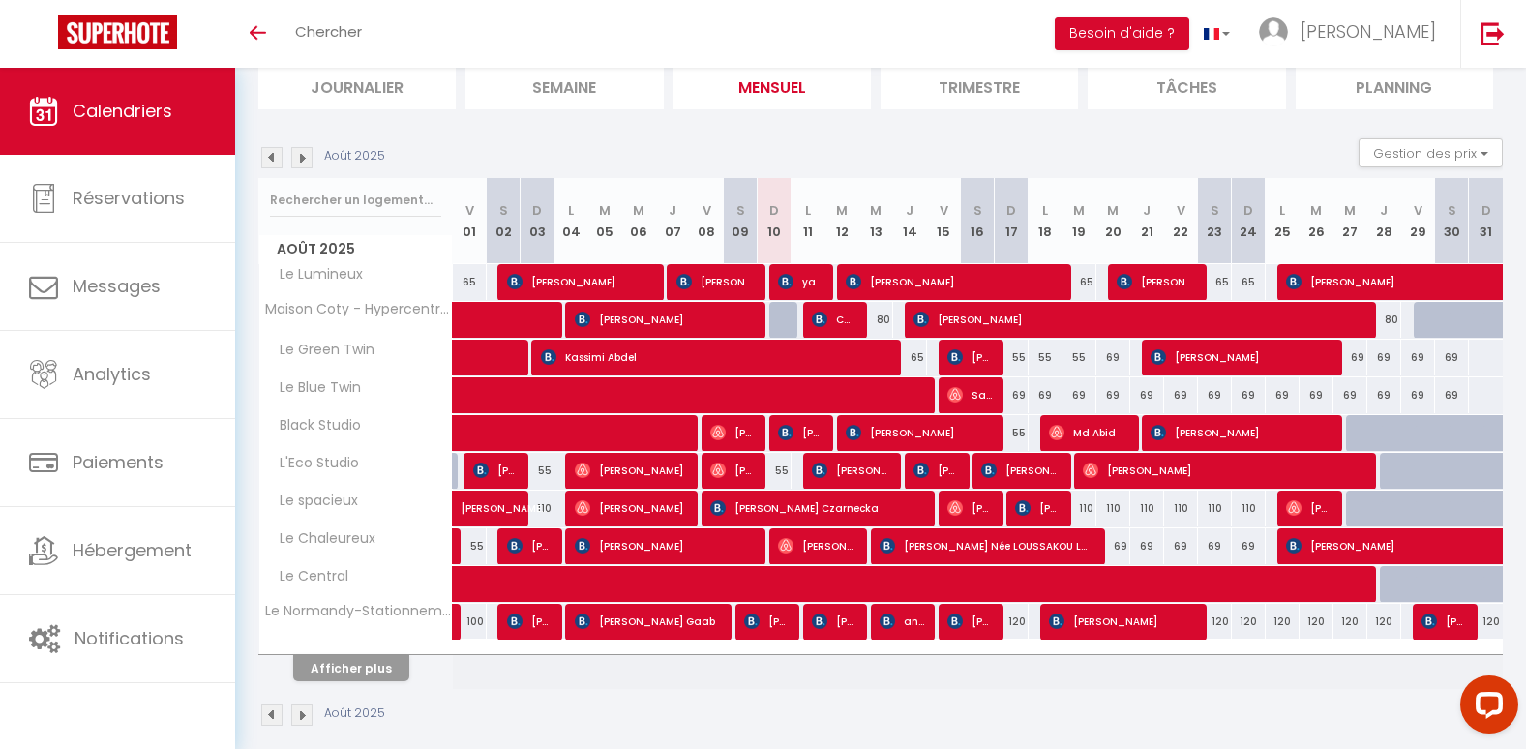
scroll to position [141, 0]
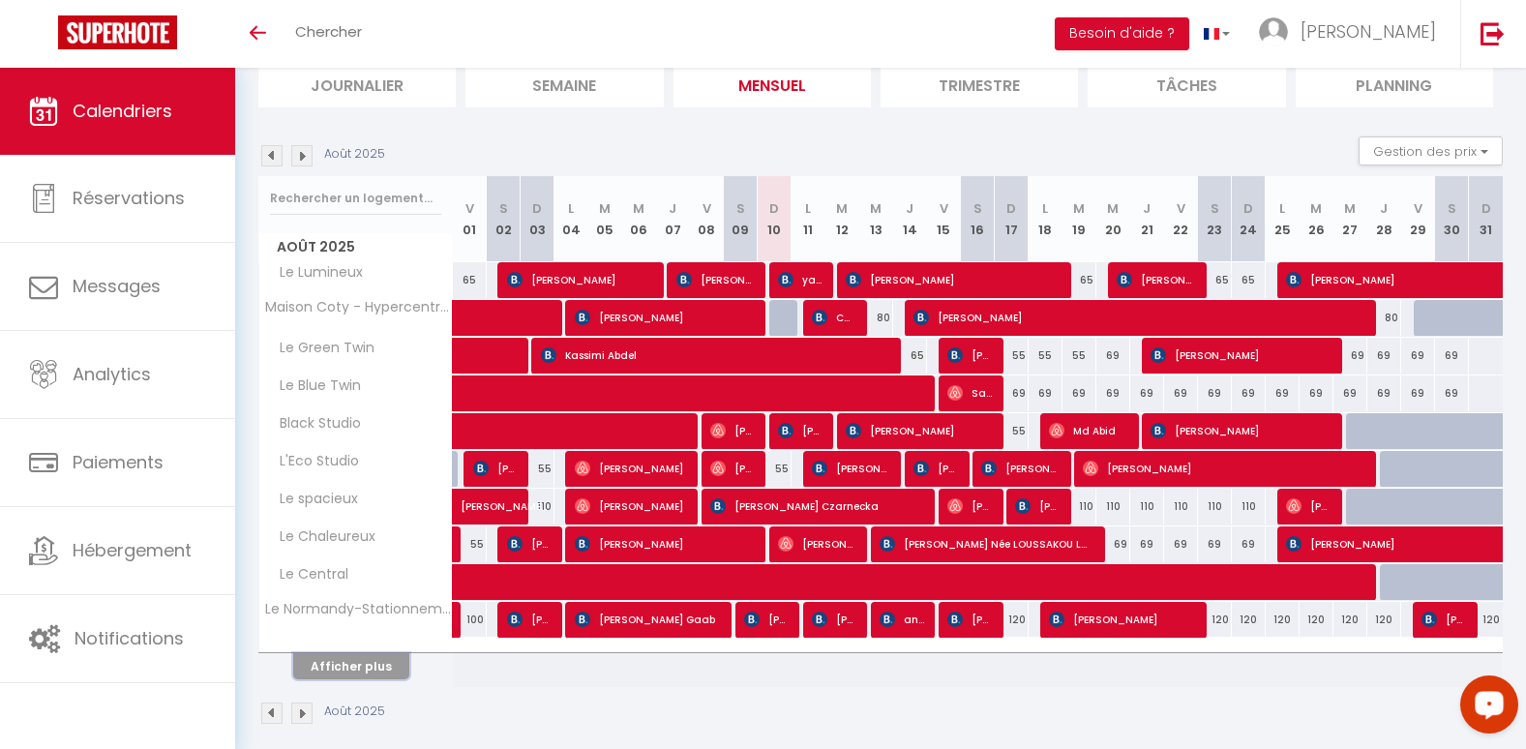
click at [372, 660] on button "Afficher plus" at bounding box center [351, 666] width 116 height 26
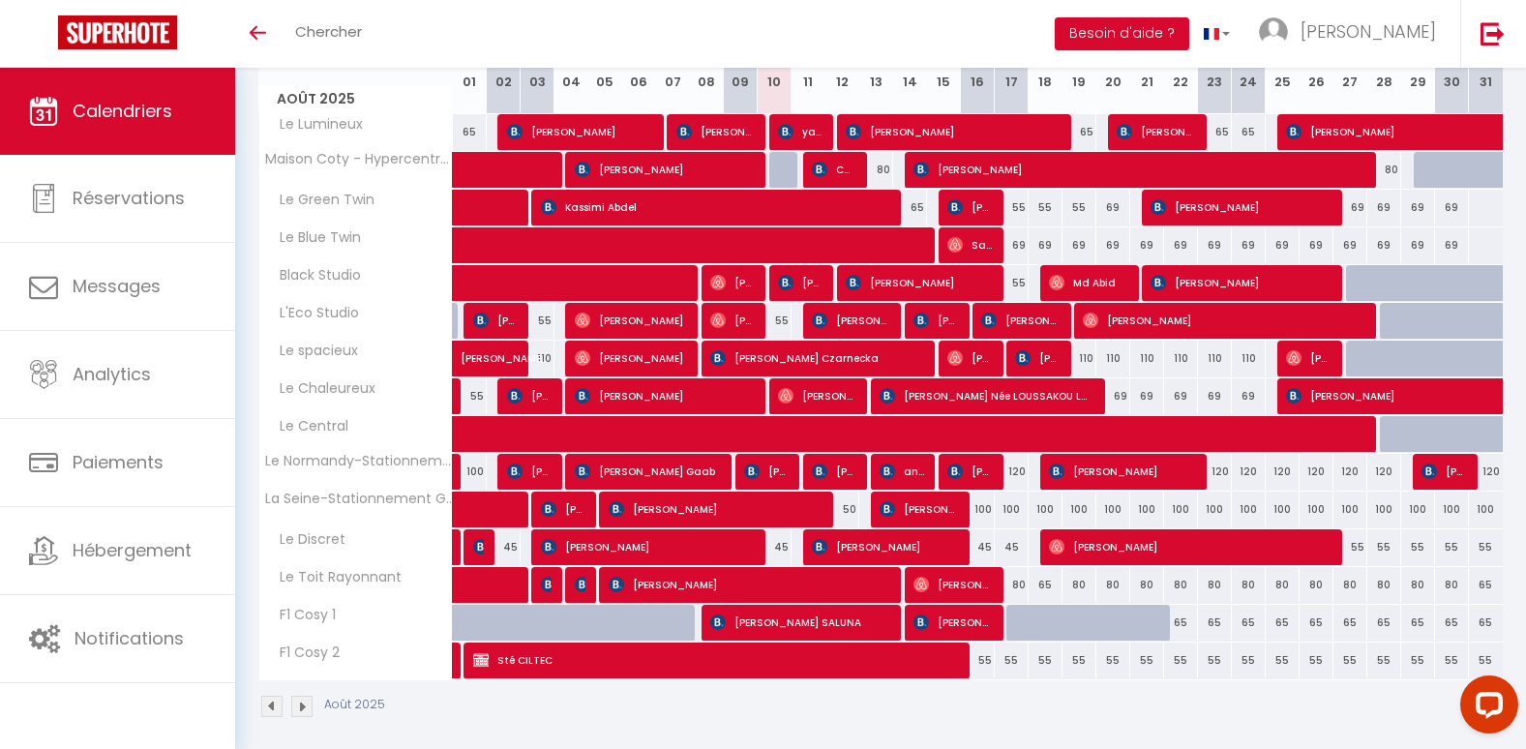
scroll to position [296, 0]
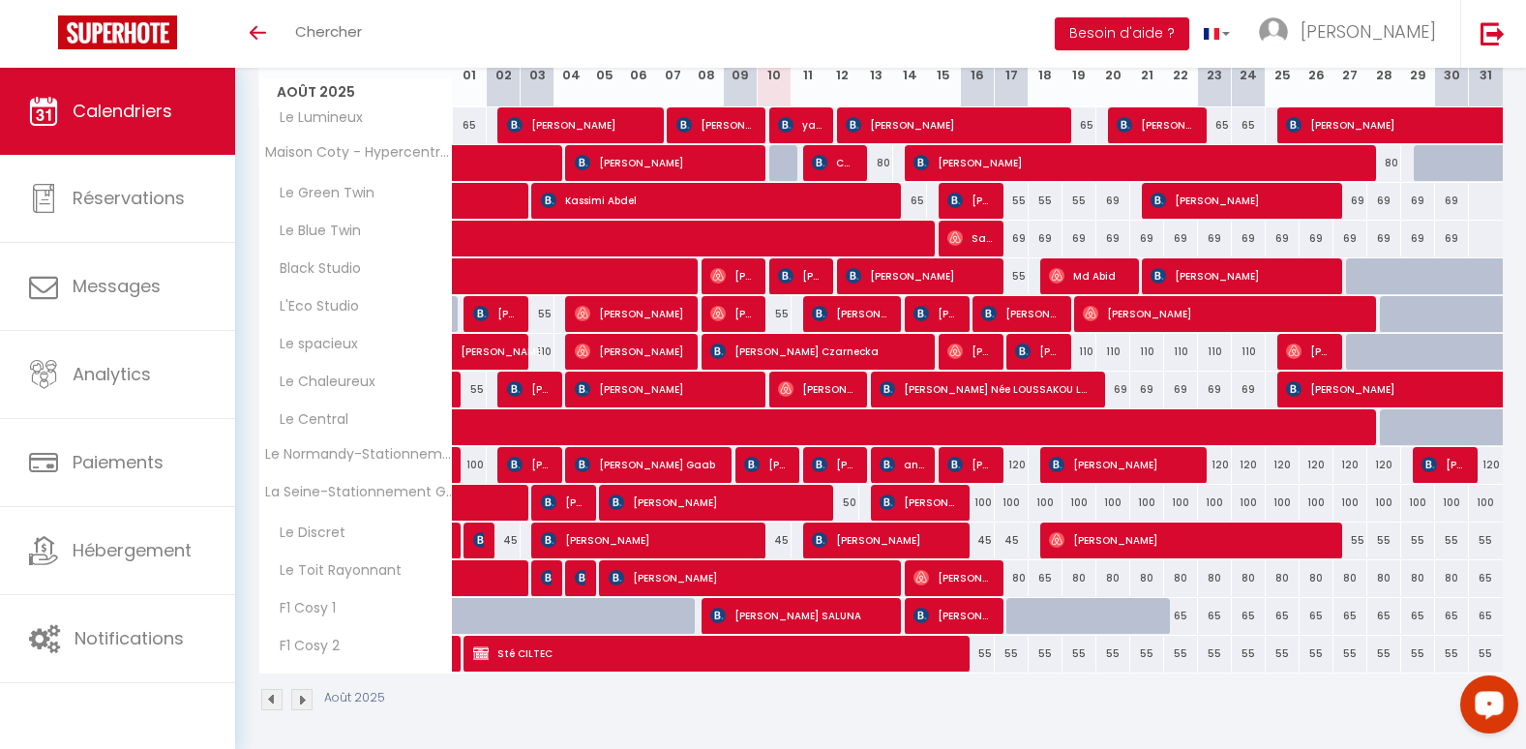
click at [1006, 351] on div at bounding box center [1023, 352] width 34 height 37
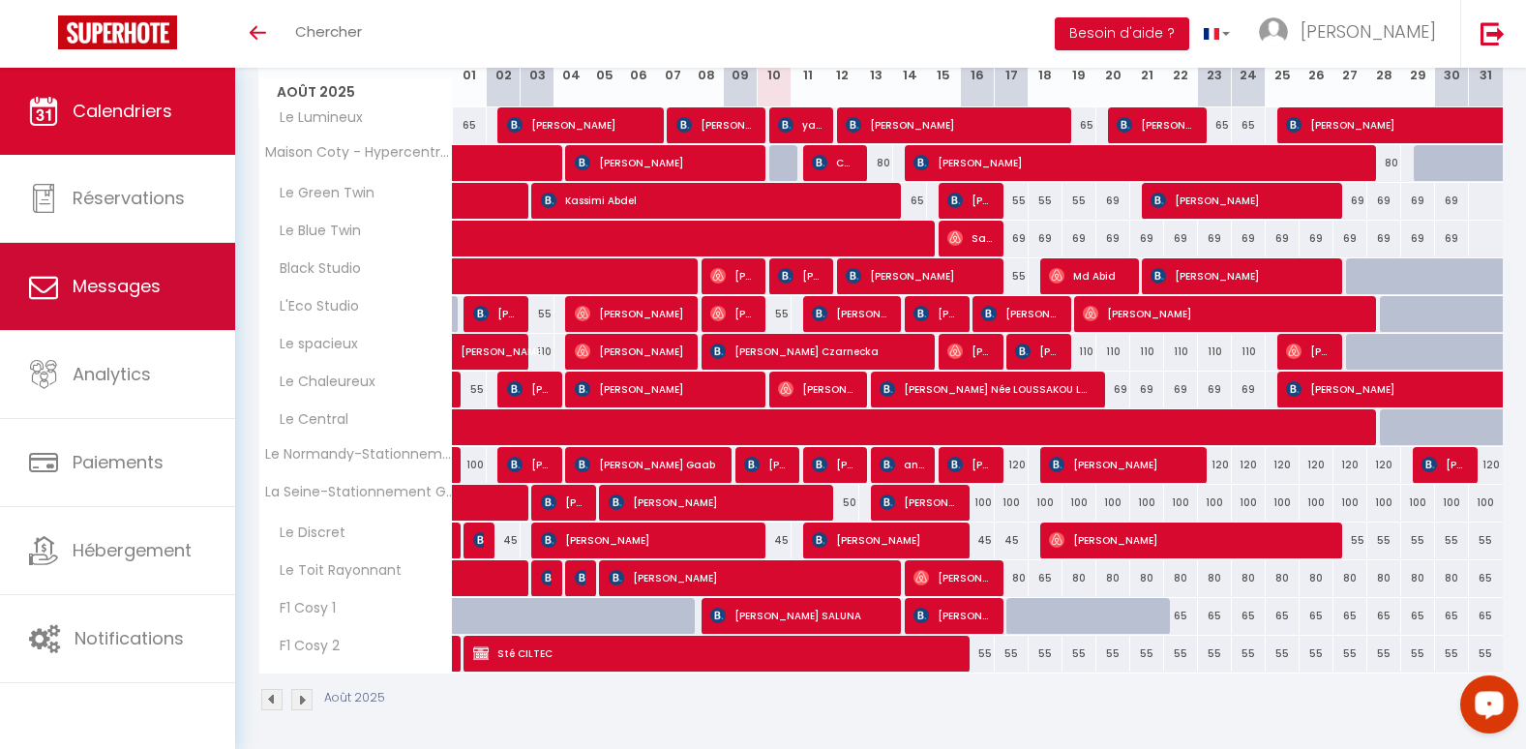
click at [116, 293] on span "Messages" at bounding box center [117, 286] width 88 height 24
select select "message"
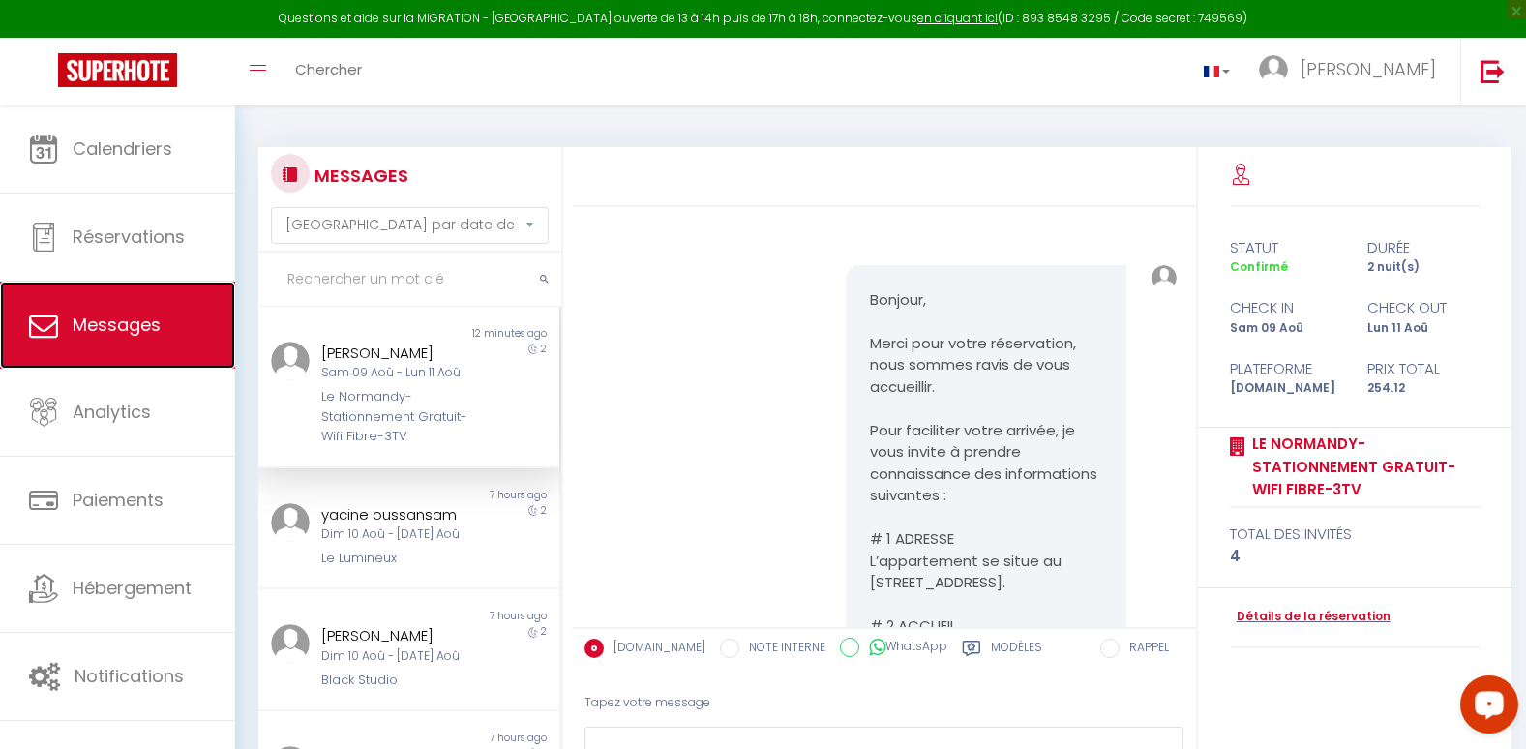
click at [116, 293] on link "Messages" at bounding box center [117, 325] width 235 height 87
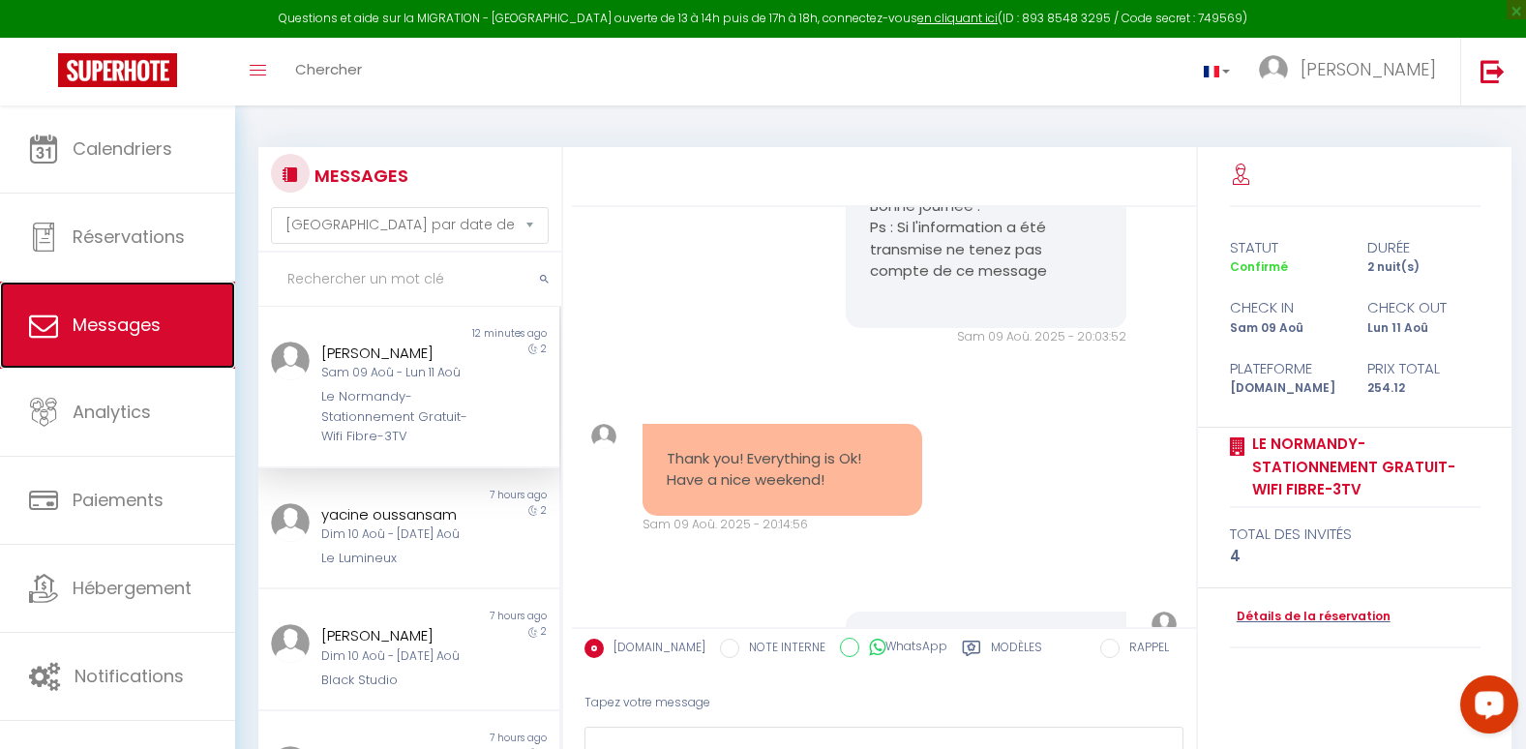
scroll to position [6542, 0]
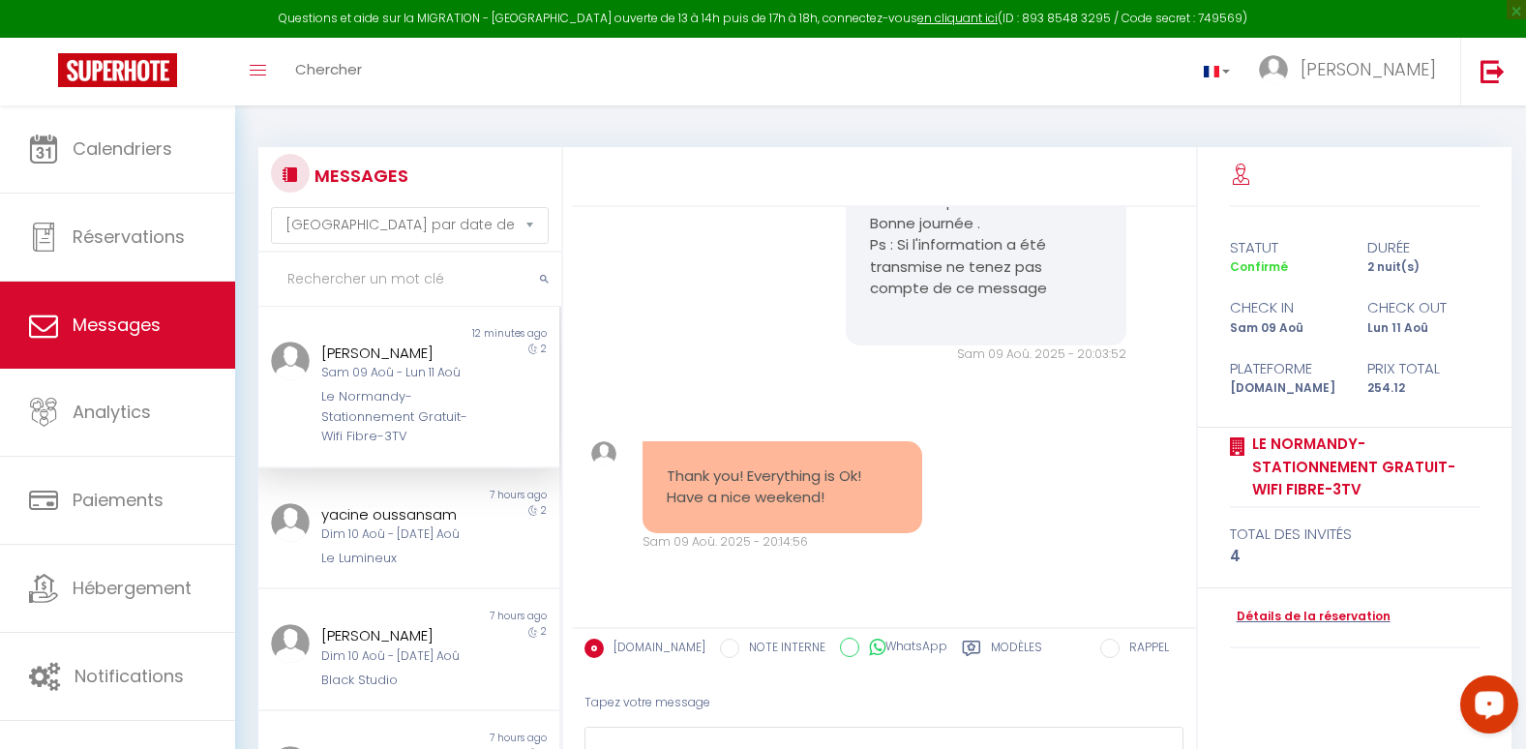
click at [1181, 613] on div "Bonjour, Merci pour votre réservation, nous sommes ravis de vous accueillir. Po…" at bounding box center [884, 417] width 624 height 420
click at [1196, 622] on div "Bonjour, Merci pour votre réservation, nous sommes ravis de vous accueillir. Po…" at bounding box center [884, 417] width 624 height 420
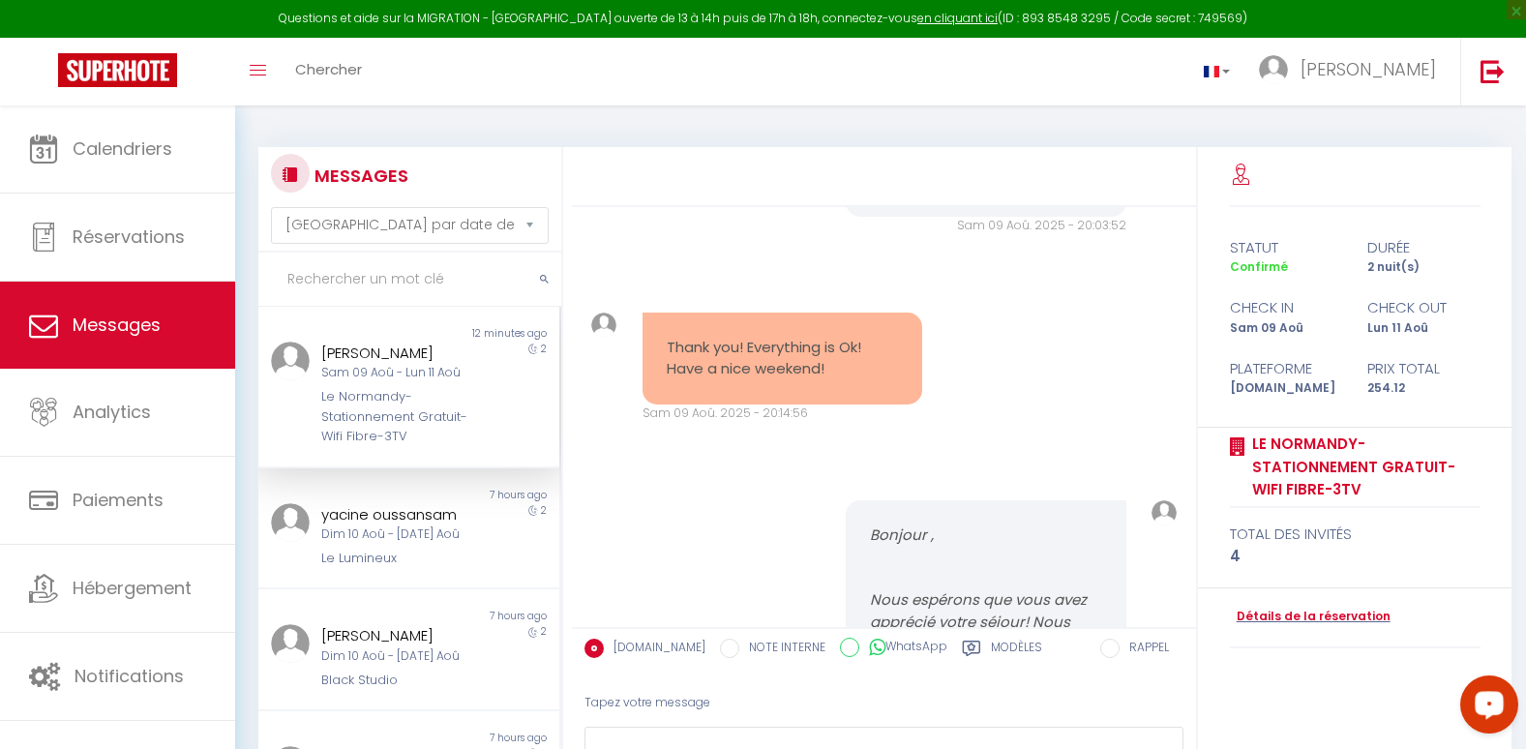
scroll to position [6709, 0]
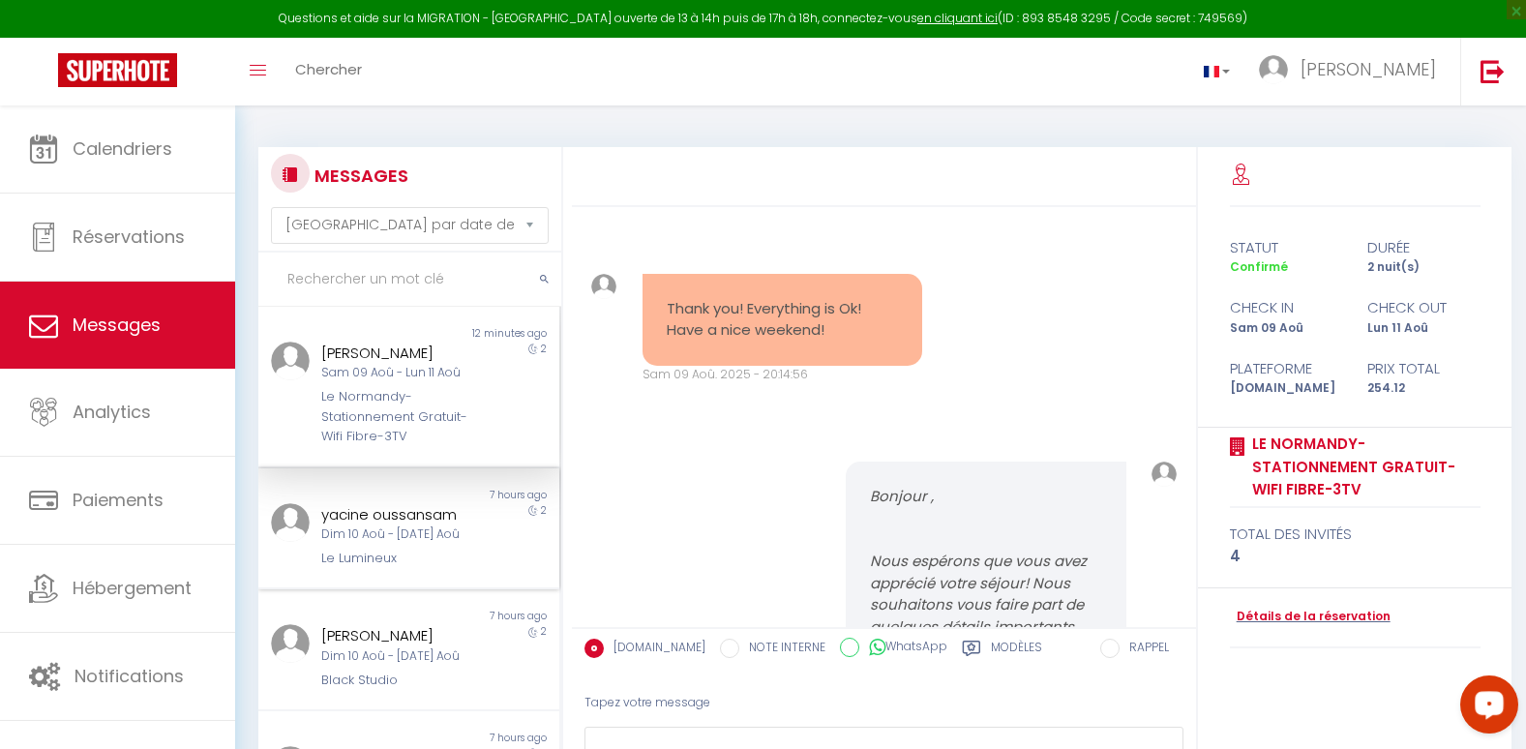
click at [426, 554] on div "Le Lumineux" at bounding box center [396, 558] width 150 height 19
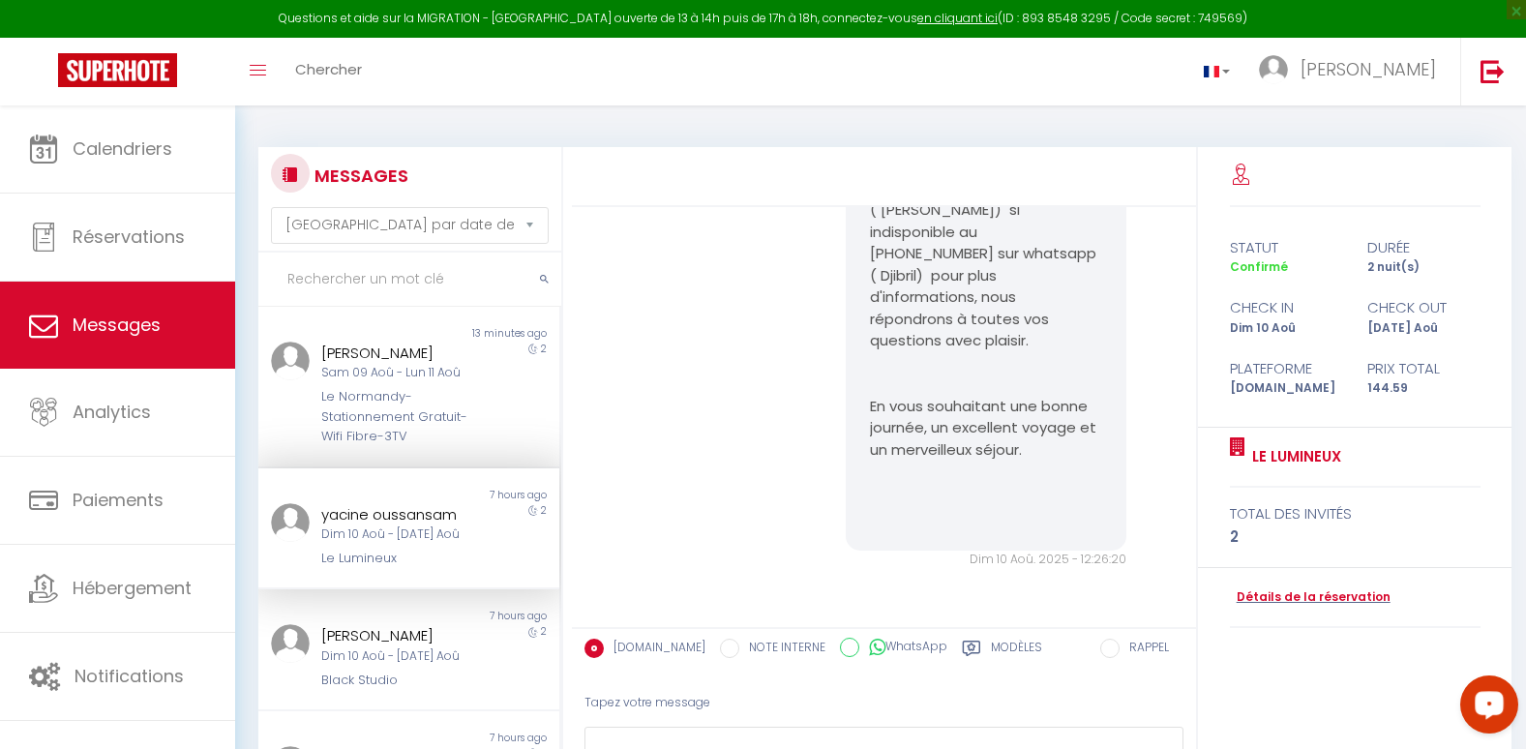
scroll to position [1379, 0]
click at [515, 658] on div "2" at bounding box center [521, 657] width 75 height 66
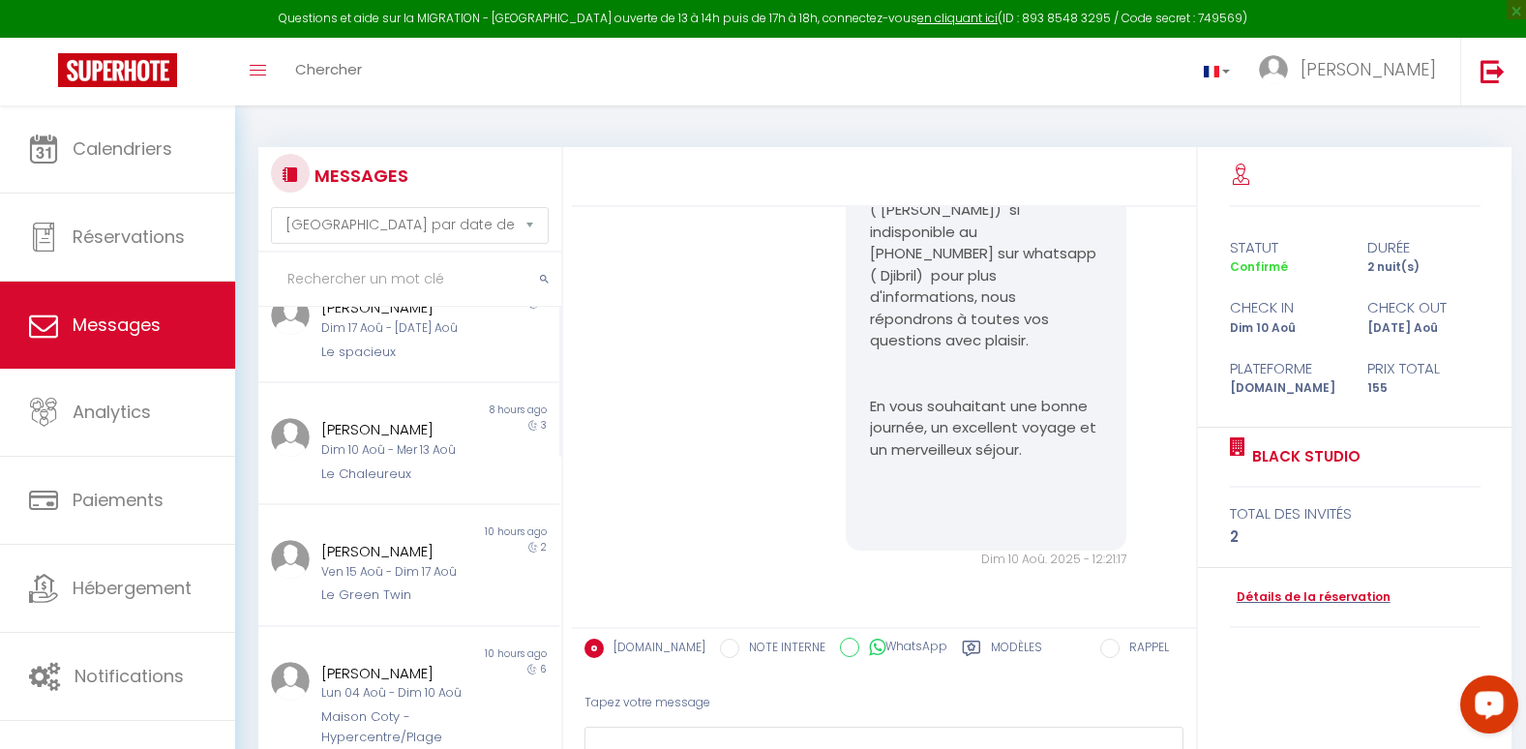
scroll to position [456, 0]
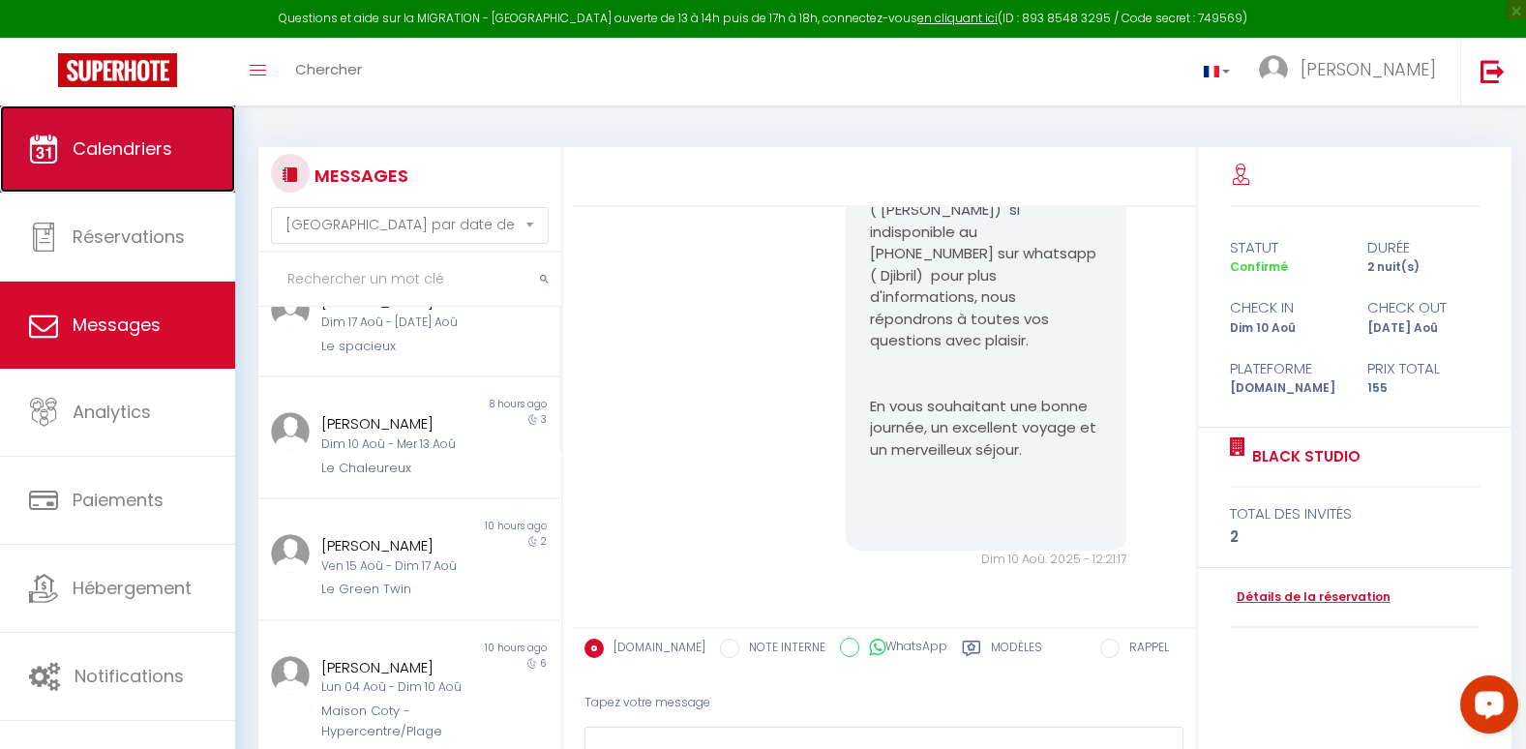
click at [109, 156] on span "Calendriers" at bounding box center [123, 148] width 100 height 24
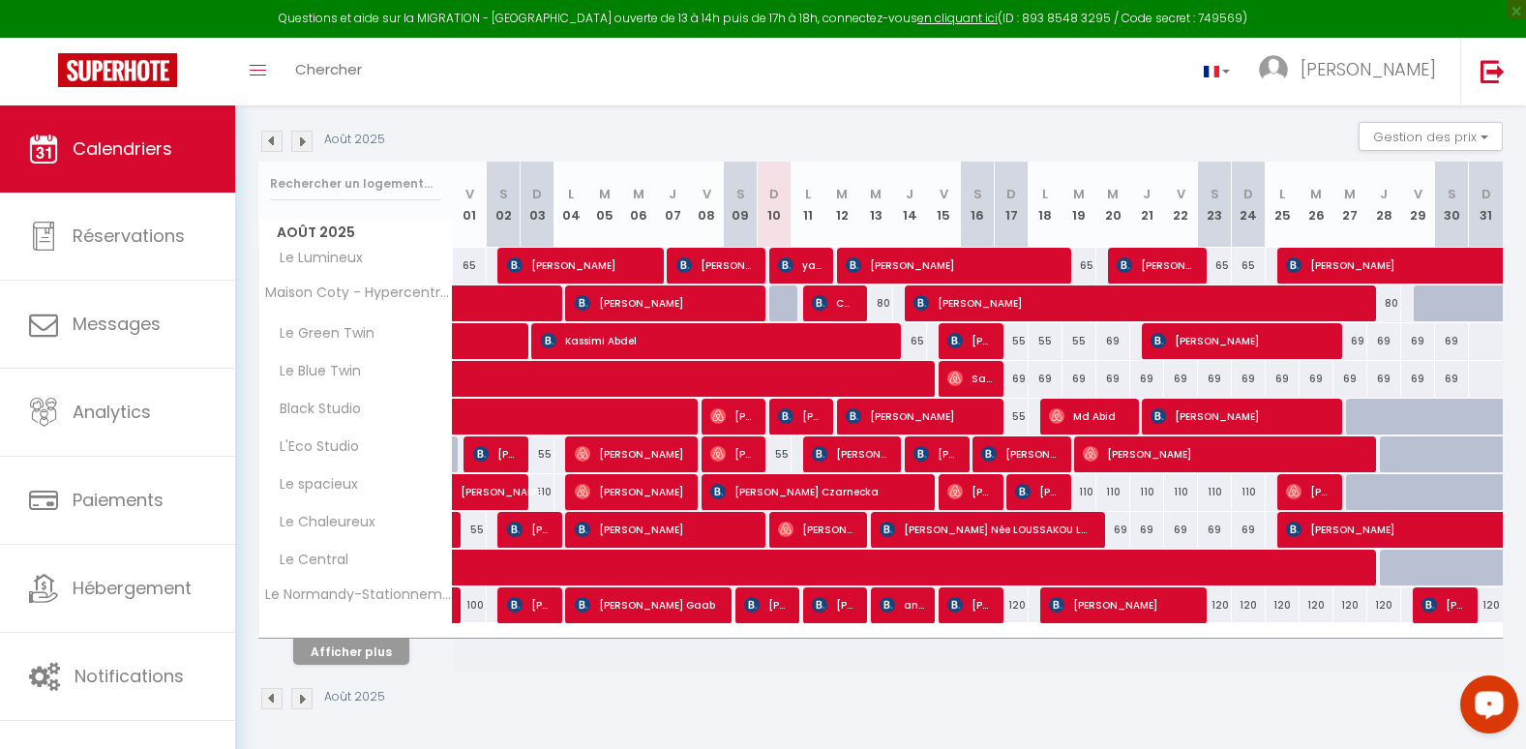
scroll to position [197, 0]
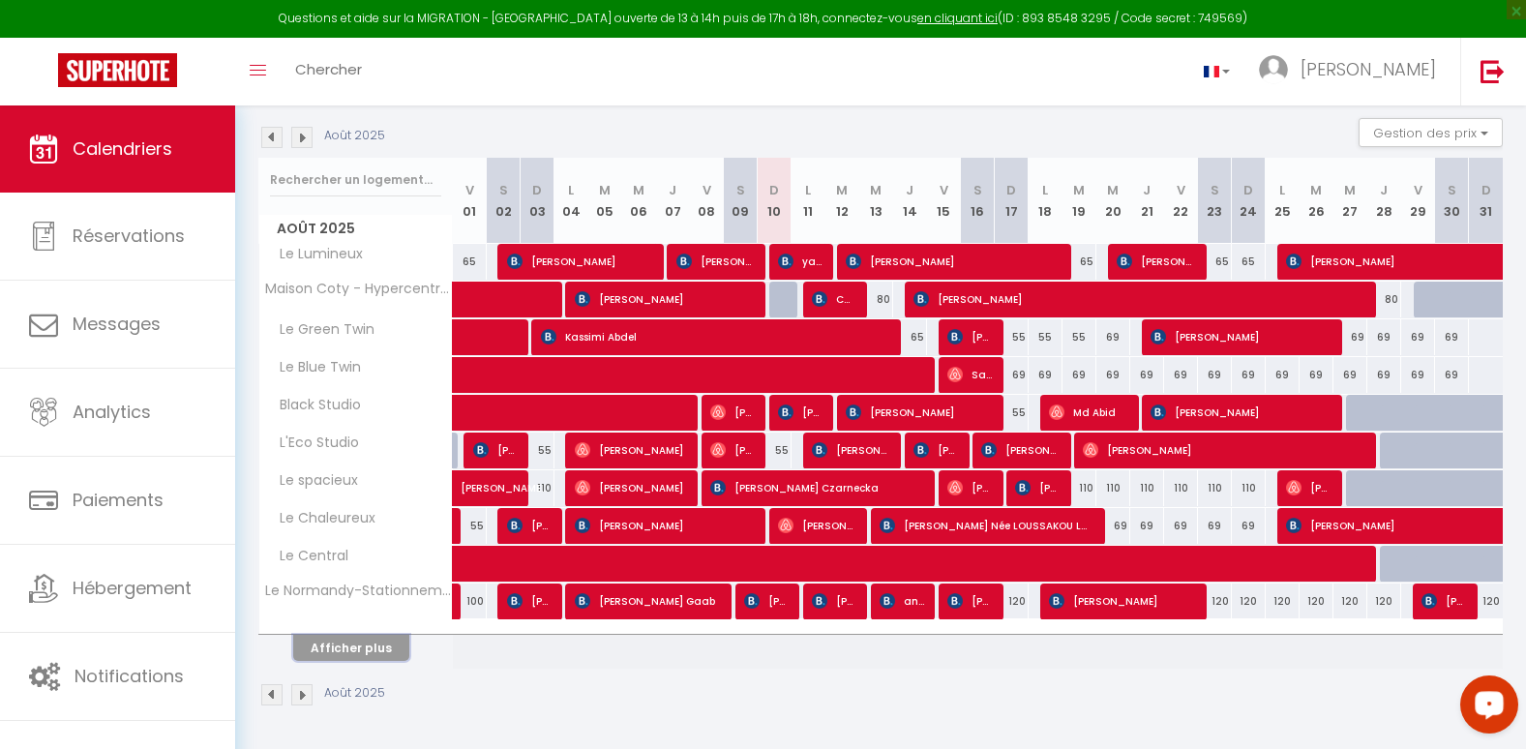
click at [338, 643] on button "Afficher plus" at bounding box center [351, 648] width 116 height 26
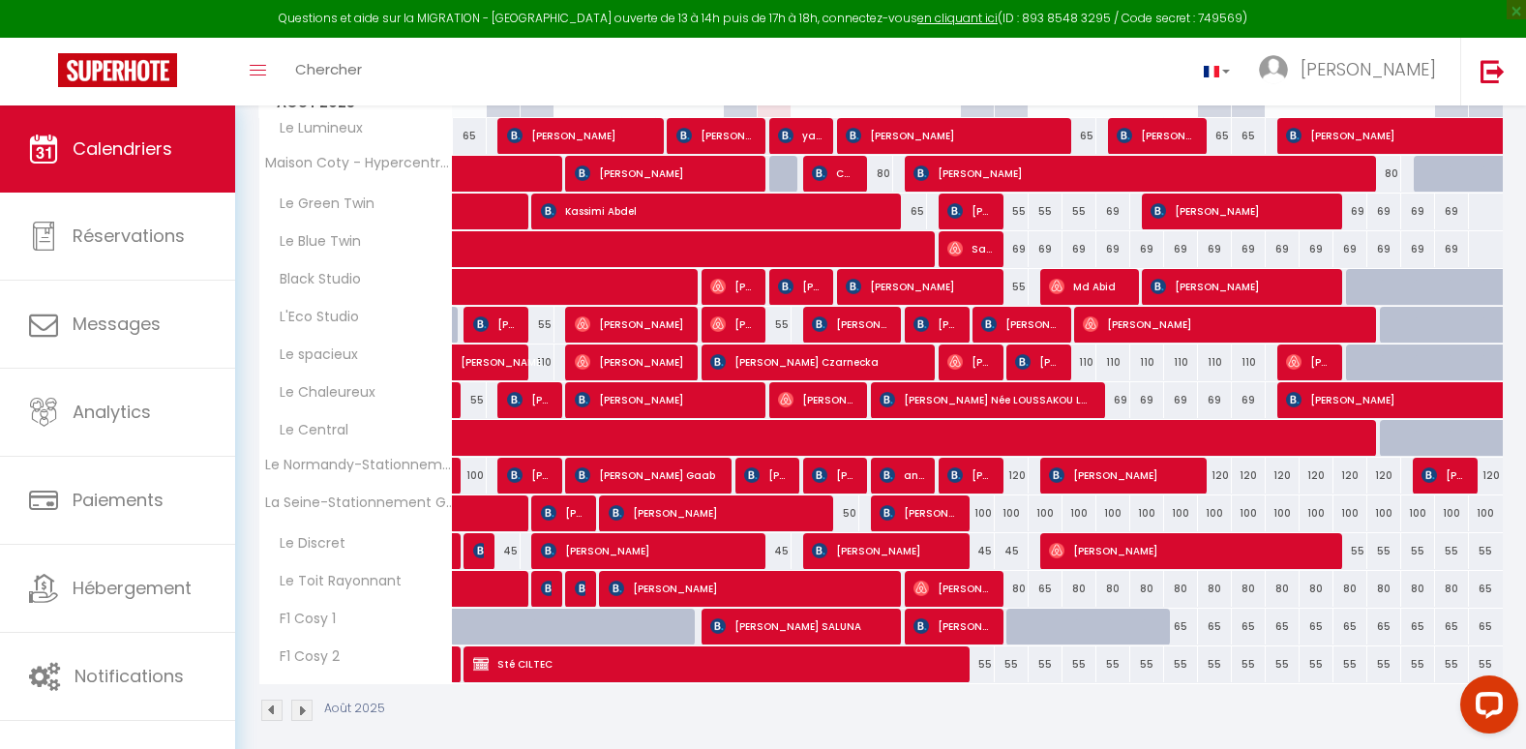
scroll to position [339, 0]
